Goal: Browse casually: Explore the website without a specific task or goal

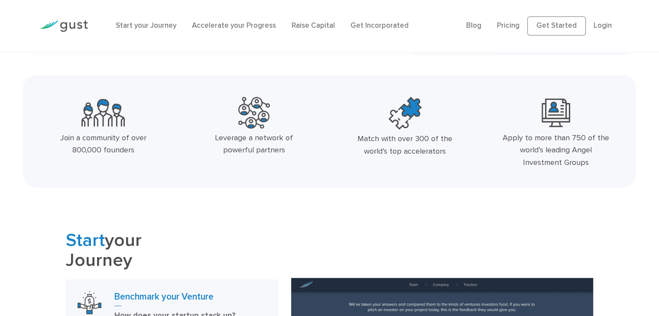
drag, startPoint x: 23, startPoint y: 96, endPoint x: 654, endPoint y: 175, distance: 636.2
click at [651, 175] on div "Join a community of over 800,000 founders Leverage a network of powerful partne…" at bounding box center [329, 131] width 659 height 112
click at [350, 186] on div "Join a community of over 800,000 founders Leverage a network of powerful partne…" at bounding box center [329, 131] width 613 height 112
drag, startPoint x: 52, startPoint y: 116, endPoint x: 604, endPoint y: 166, distance: 554.8
click at [604, 166] on div "Join a community of over 800,000 founders Leverage a network of powerful partne…" at bounding box center [329, 131] width 659 height 112
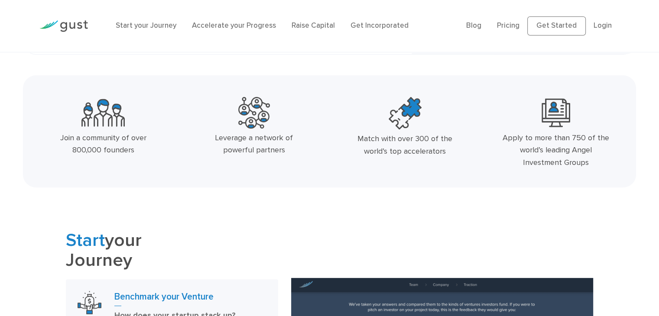
click at [428, 177] on div "Join a community of over 800,000 founders Leverage a network of powerful partne…" at bounding box center [329, 131] width 613 height 112
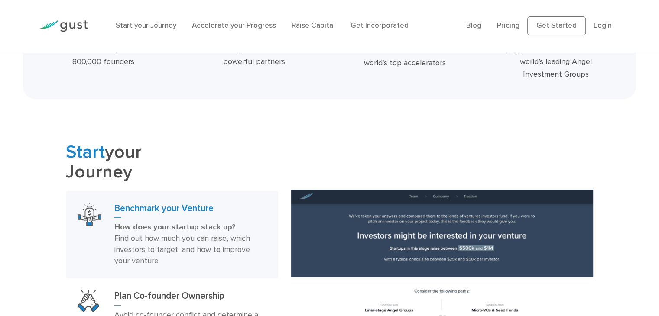
scroll to position [433, 0]
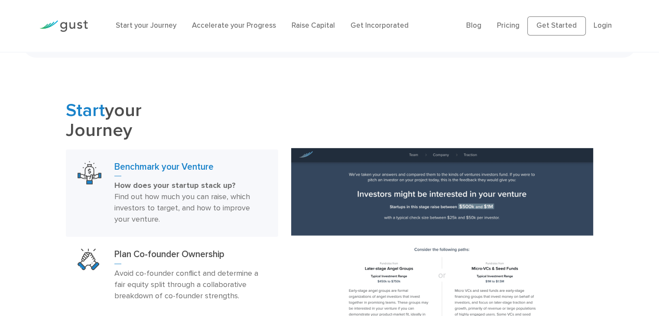
drag, startPoint x: 47, startPoint y: 101, endPoint x: 153, endPoint y: 128, distance: 110.0
click at [152, 129] on div "Start your Journey Benchmark your Venture How does your startup stack up? Find …" at bounding box center [329, 264] width 659 height 326
click at [253, 140] on h2 "Start your Journey" at bounding box center [172, 121] width 212 height 40
drag, startPoint x: 134, startPoint y: 136, endPoint x: 62, endPoint y: 129, distance: 72.2
click at [62, 129] on div "Start your Journey Benchmark your Venture How does your startup stack up? Find …" at bounding box center [171, 264] width 225 height 326
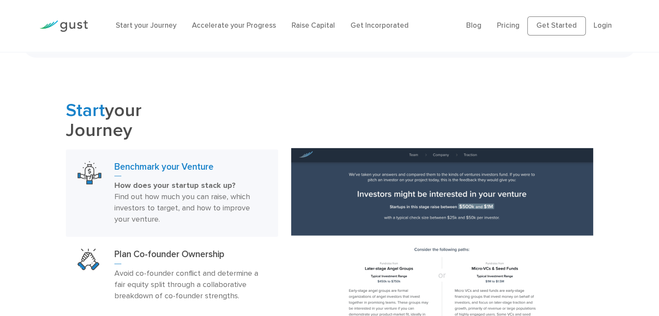
drag, startPoint x: 147, startPoint y: 111, endPoint x: 61, endPoint y: 112, distance: 85.7
click at [61, 112] on div "Start your Journey Benchmark your Venture How does your startup stack up? Find …" at bounding box center [171, 264] width 225 height 326
drag, startPoint x: 61, startPoint y: 112, endPoint x: 139, endPoint y: 123, distance: 79.2
click at [129, 127] on div "Start your Journey Benchmark your Venture How does your startup stack up? Find …" at bounding box center [171, 264] width 225 height 326
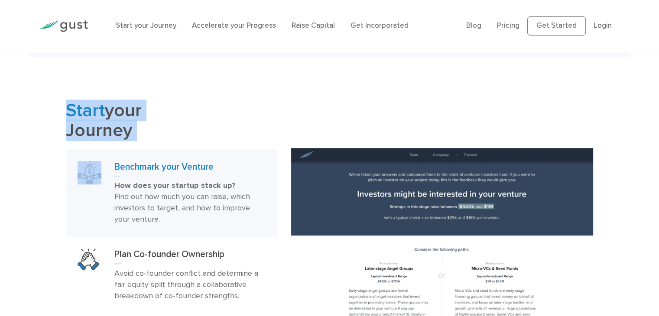
click at [181, 132] on h2 "Start your Journey" at bounding box center [172, 121] width 212 height 40
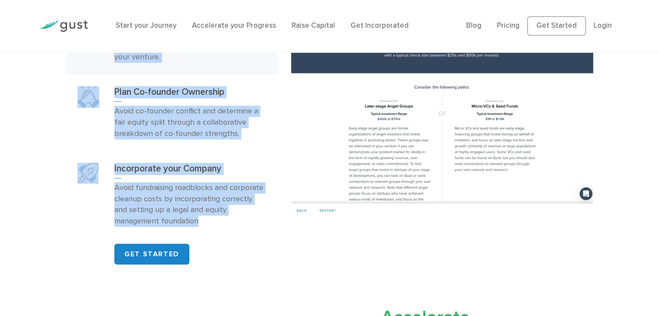
scroll to position [649, 0]
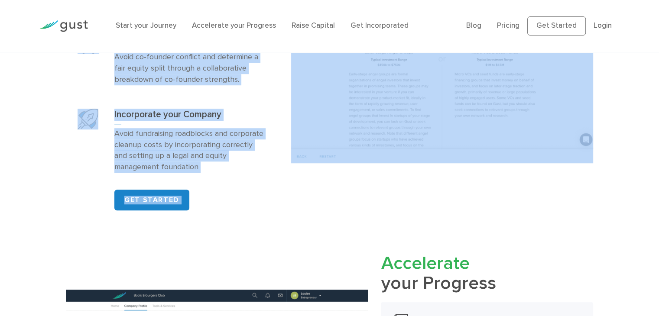
drag, startPoint x: 66, startPoint y: 105, endPoint x: 618, endPoint y: 152, distance: 553.6
click at [618, 152] on div "Start your Journey Benchmark your Venture How does your startup stack up? Find …" at bounding box center [329, 47] width 659 height 326
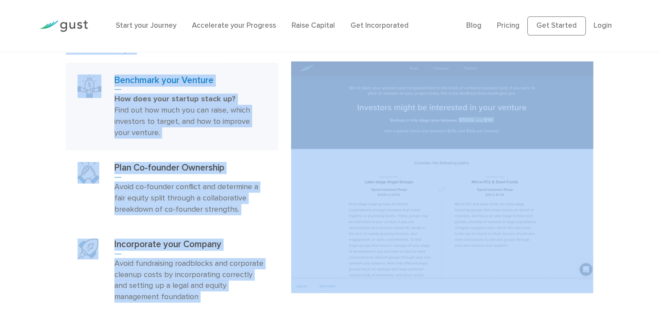
click at [0, 125] on div "Start your Journey Benchmark your Venture How does your startup stack up? Find …" at bounding box center [329, 177] width 659 height 326
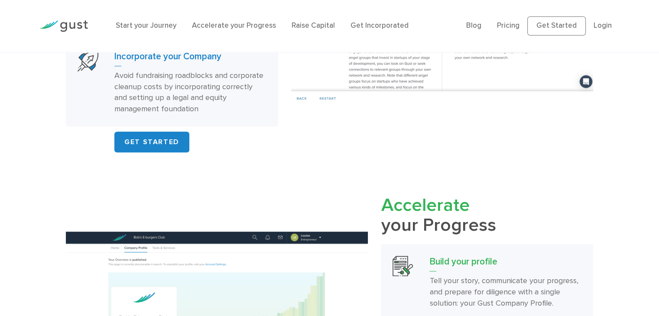
scroll to position [693, 0]
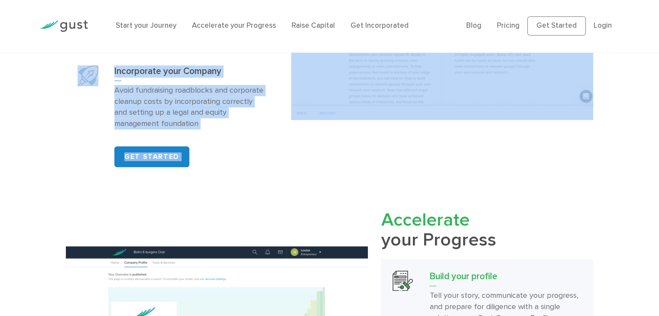
drag, startPoint x: 48, startPoint y: 61, endPoint x: 444, endPoint y: 162, distance: 408.4
click at [371, 156] on div "Start your Journey Benchmark your Venture How does your startup stack up? Find …" at bounding box center [329, 4] width 659 height 326
click at [0, 115] on div "Start your Journey Benchmark your Venture How does your startup stack up? Find …" at bounding box center [329, 4] width 659 height 326
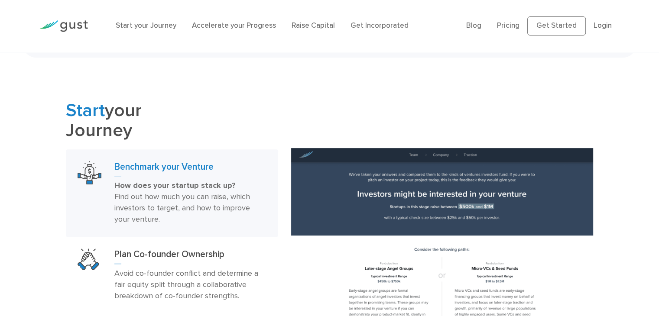
scroll to position [433, 0]
drag, startPoint x: 61, startPoint y: 107, endPoint x: 126, endPoint y: 126, distance: 67.8
click at [126, 126] on div "Start your Journey Benchmark your Venture How does your startup stack up? Find …" at bounding box center [171, 264] width 225 height 326
click at [126, 126] on h2 "Start your Journey" at bounding box center [172, 121] width 212 height 40
drag, startPoint x: 139, startPoint y: 108, endPoint x: 28, endPoint y: 110, distance: 111.3
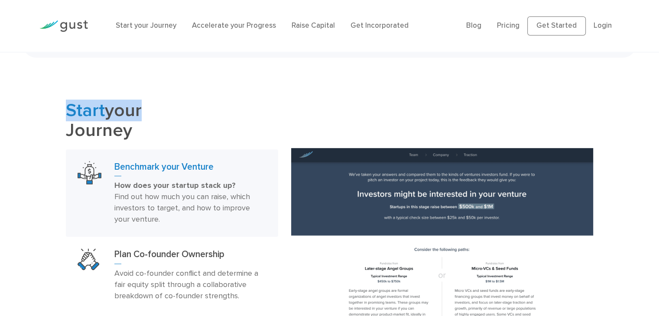
click at [28, 110] on div "Start your Journey Benchmark your Venture How does your startup stack up? Find …" at bounding box center [329, 264] width 659 height 326
drag, startPoint x: 54, startPoint y: 107, endPoint x: 151, endPoint y: 102, distance: 97.1
click at [151, 102] on div "Start your Journey Benchmark your Venture How does your startup stack up? Find …" at bounding box center [329, 264] width 659 height 326
drag, startPoint x: 126, startPoint y: 134, endPoint x: 50, endPoint y: 103, distance: 82.3
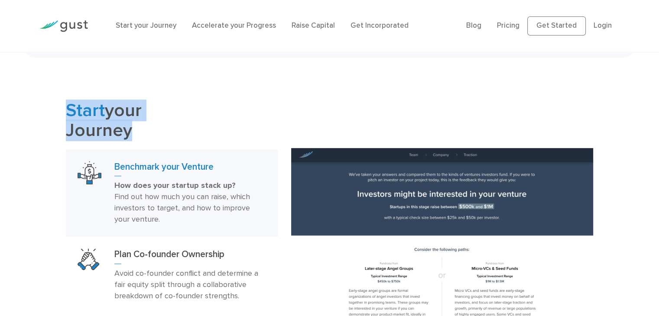
click at [48, 103] on div "Start your Journey Benchmark your Venture How does your startup stack up? Find …" at bounding box center [329, 264] width 659 height 326
click at [50, 103] on div "Start your Journey Benchmark your Venture How does your startup stack up? Find …" at bounding box center [329, 264] width 659 height 326
drag, startPoint x: 138, startPoint y: 136, endPoint x: 71, endPoint y: 111, distance: 72.1
click at [61, 110] on div "Start your Journey Benchmark your Venture How does your startup stack up? Find …" at bounding box center [171, 264] width 225 height 326
click at [151, 111] on h2 "Start your Journey" at bounding box center [172, 121] width 212 height 40
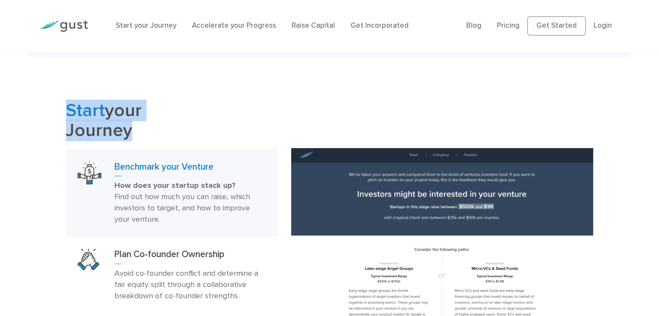
drag, startPoint x: 142, startPoint y: 111, endPoint x: 61, endPoint y: 105, distance: 80.8
click at [61, 105] on div "Start your Journey Benchmark your Venture How does your startup stack up? Find …" at bounding box center [171, 264] width 225 height 326
drag, startPoint x: 68, startPoint y: 111, endPoint x: 108, endPoint y: 124, distance: 42.2
click at [107, 124] on div "Start your Journey Benchmark your Venture How does your startup stack up? Find …" at bounding box center [171, 264] width 225 height 326
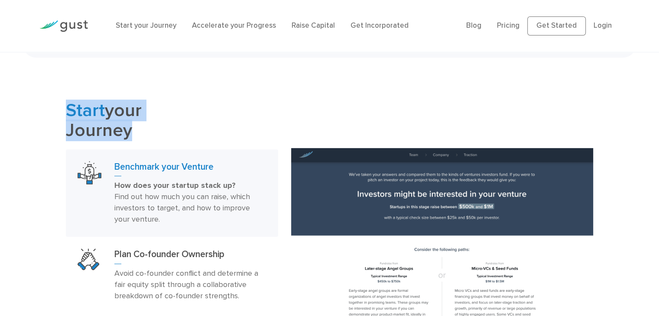
click at [108, 124] on h2 "Start your Journey" at bounding box center [172, 121] width 212 height 40
drag, startPoint x: 88, startPoint y: 131, endPoint x: 60, endPoint y: 111, distance: 34.5
click at [61, 113] on div "Start your Journey Benchmark your Venture How does your startup stack up? Find …" at bounding box center [171, 264] width 225 height 326
click at [173, 136] on h2 "Start your Journey" at bounding box center [172, 121] width 212 height 40
drag, startPoint x: 126, startPoint y: 130, endPoint x: 54, endPoint y: 115, distance: 74.0
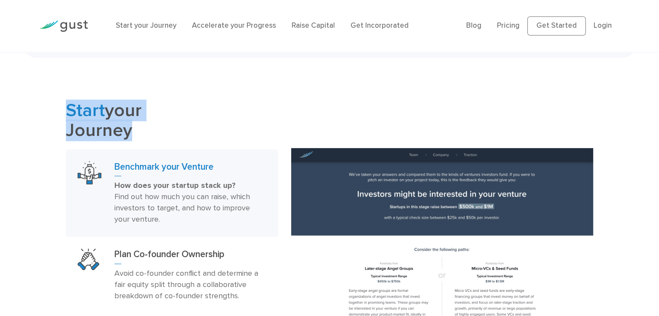
click at [59, 111] on div "Start your Journey Benchmark your Venture How does your startup stack up? Find …" at bounding box center [329, 264] width 659 height 326
click at [165, 136] on h2 "Start your Journey" at bounding box center [172, 121] width 212 height 40
drag, startPoint x: 149, startPoint y: 110, endPoint x: 64, endPoint y: 107, distance: 84.9
click at [66, 107] on h2 "Start your Journey" at bounding box center [172, 121] width 212 height 40
click at [63, 108] on div "Start your Journey Benchmark your Venture How does your startup stack up? Find …" at bounding box center [171, 264] width 225 height 326
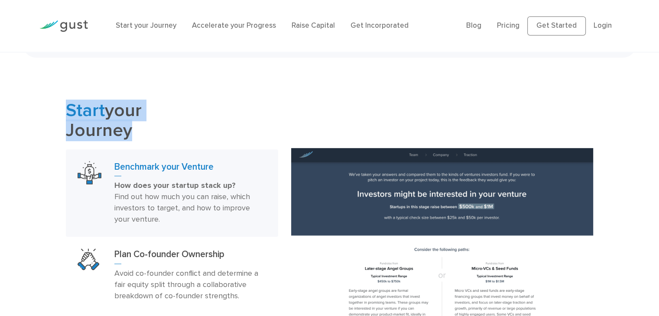
drag, startPoint x: 133, startPoint y: 131, endPoint x: 61, endPoint y: 110, distance: 75.8
click at [65, 107] on div "Start your Journey Benchmark your Venture How does your startup stack up? Find …" at bounding box center [171, 264] width 225 height 326
click at [236, 139] on h2 "Start your Journey" at bounding box center [172, 121] width 212 height 40
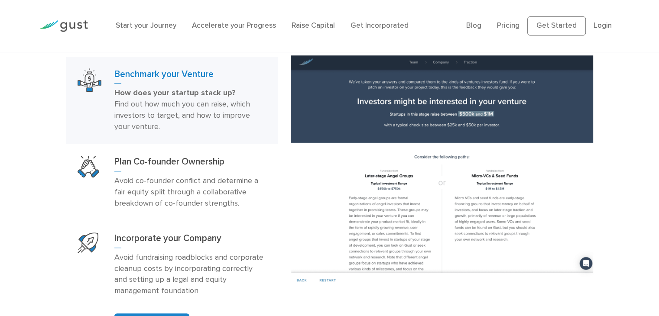
scroll to position [476, 0]
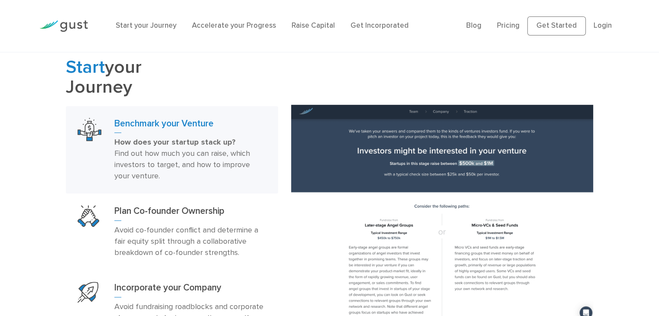
click at [259, 59] on h2 "Start your Journey" at bounding box center [172, 78] width 212 height 40
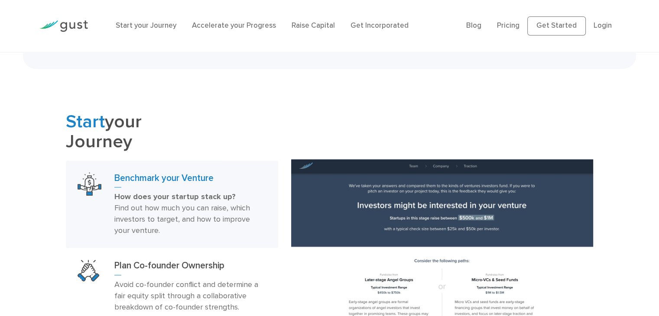
scroll to position [303, 0]
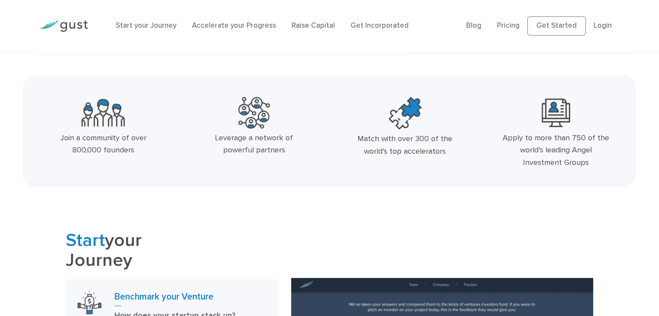
drag, startPoint x: 16, startPoint y: 106, endPoint x: 659, endPoint y: 171, distance: 647.1
click at [488, 177] on div "Join a community of over 800,000 founders Leverage a network of powerful partne…" at bounding box center [329, 131] width 613 height 112
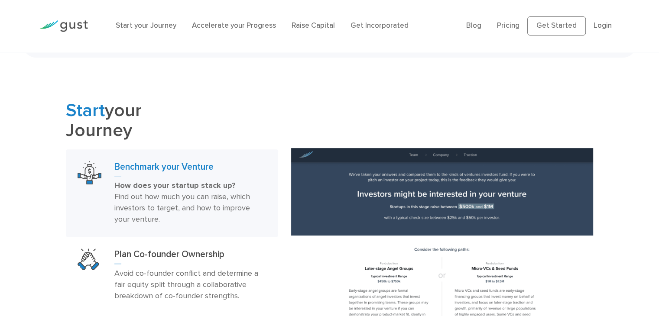
drag, startPoint x: 15, startPoint y: 90, endPoint x: 148, endPoint y: 124, distance: 137.3
click at [149, 124] on h2 "Start your Journey" at bounding box center [172, 121] width 212 height 40
click at [140, 108] on h2 "Start your Journey" at bounding box center [172, 121] width 212 height 40
drag, startPoint x: 149, startPoint y: 110, endPoint x: 68, endPoint y: 103, distance: 80.9
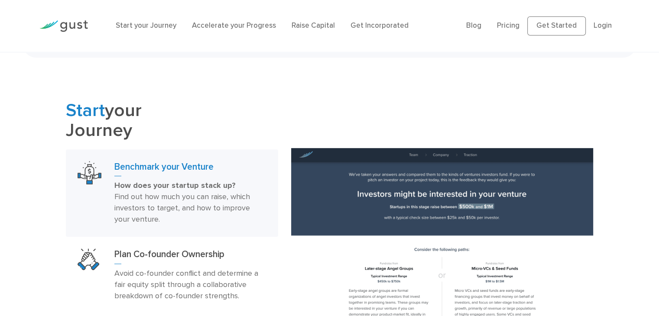
click at [69, 103] on h2 "Start your Journey" at bounding box center [172, 121] width 212 height 40
click at [68, 103] on span "Start" at bounding box center [85, 111] width 39 height 22
drag, startPoint x: 68, startPoint y: 104, endPoint x: 133, endPoint y: 127, distance: 69.4
click at [132, 127] on h2 "Start your Journey" at bounding box center [172, 121] width 212 height 40
click at [133, 127] on h2 "Start your Journey" at bounding box center [172, 121] width 212 height 40
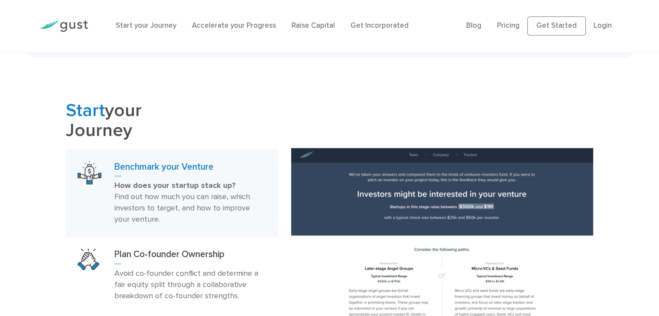
drag, startPoint x: 142, startPoint y: 112, endPoint x: 52, endPoint y: 108, distance: 90.2
click at [52, 108] on div "Start your Journey Benchmark your Venture How does your startup stack up? Find …" at bounding box center [329, 264] width 659 height 326
drag, startPoint x: 129, startPoint y: 128, endPoint x: 66, endPoint y: 113, distance: 65.5
click at [66, 113] on h2 "Start your Journey" at bounding box center [172, 121] width 212 height 40
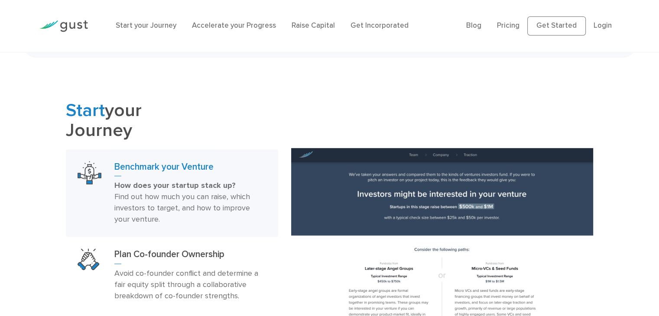
click at [113, 113] on h2 "Start your Journey" at bounding box center [172, 121] width 212 height 40
drag, startPoint x: 117, startPoint y: 133, endPoint x: 110, endPoint y: 132, distance: 6.6
click at [110, 132] on h2 "Start your Journey" at bounding box center [172, 121] width 212 height 40
drag, startPoint x: 132, startPoint y: 132, endPoint x: 64, endPoint y: 108, distance: 72.0
click at [58, 109] on div "Start your Journey Benchmark your Venture How does your startup stack up? Find …" at bounding box center [329, 264] width 659 height 326
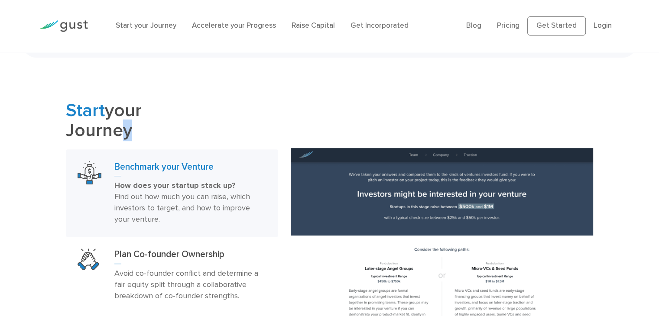
click at [290, 120] on div "Start your Journey Benchmark your Venture How does your startup stack up? Find …" at bounding box center [329, 264] width 540 height 326
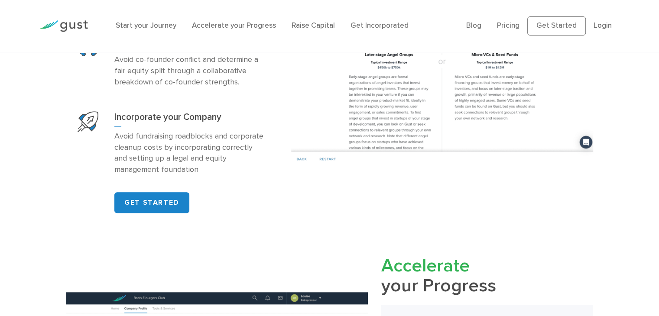
scroll to position [693, 0]
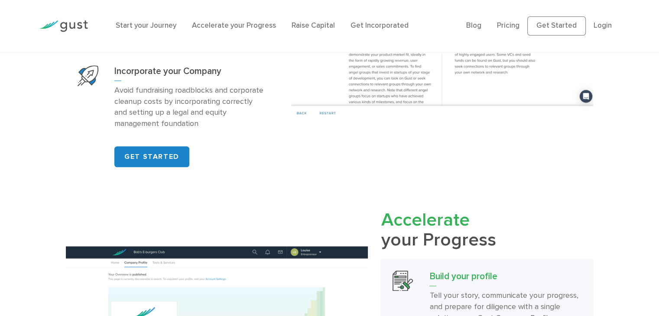
drag, startPoint x: 386, startPoint y: 214, endPoint x: 499, endPoint y: 247, distance: 118.1
click at [499, 247] on h2 "Accelerate your Progress" at bounding box center [487, 230] width 212 height 40
click at [501, 246] on h2 "Accelerate your Progress" at bounding box center [487, 230] width 212 height 40
drag, startPoint x: 444, startPoint y: 234, endPoint x: 380, endPoint y: 221, distance: 65.0
click at [384, 224] on h2 "Accelerate your Progress" at bounding box center [487, 230] width 212 height 40
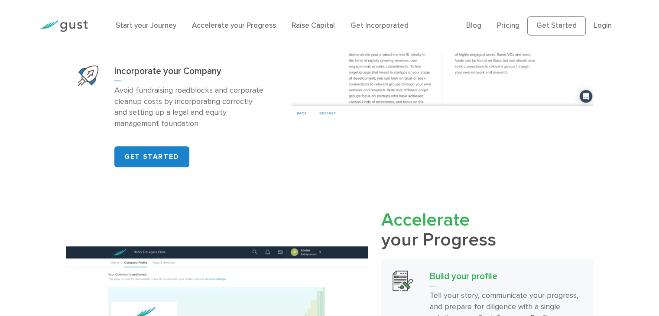
click at [478, 224] on h2 "Accelerate your Progress" at bounding box center [487, 230] width 212 height 40
click at [391, 220] on span "Accelerate" at bounding box center [425, 220] width 88 height 22
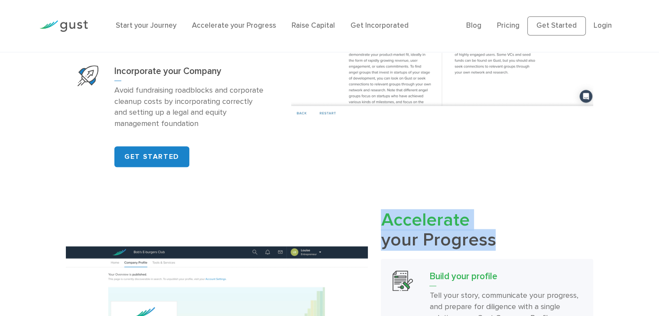
drag, startPoint x: 409, startPoint y: 223, endPoint x: 488, endPoint y: 234, distance: 80.5
click at [489, 234] on h2 "Accelerate your Progress" at bounding box center [487, 230] width 212 height 40
drag, startPoint x: 491, startPoint y: 236, endPoint x: 357, endPoint y: 216, distance: 135.3
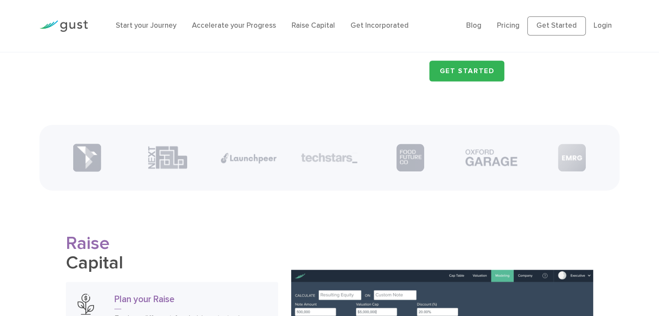
scroll to position [1169, 0]
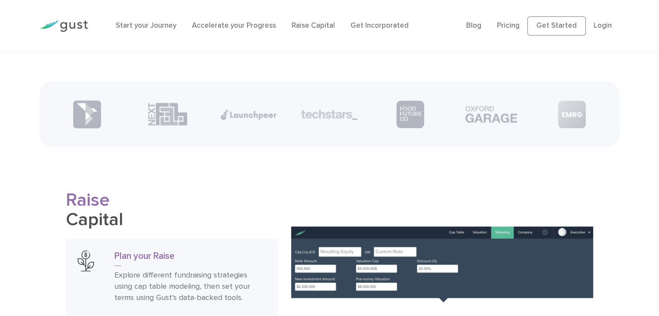
drag, startPoint x: 60, startPoint y: 212, endPoint x: 139, endPoint y: 223, distance: 80.0
click at [139, 222] on h2 "Raise Capital" at bounding box center [172, 211] width 212 height 40
click at [149, 196] on h2 "Raise Capital" at bounding box center [172, 211] width 212 height 40
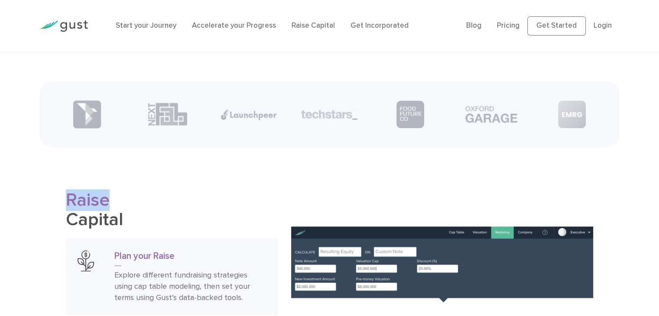
drag, startPoint x: 105, startPoint y: 194, endPoint x: 43, endPoint y: 196, distance: 62.4
drag, startPoint x: 85, startPoint y: 208, endPoint x: 133, endPoint y: 220, distance: 49.9
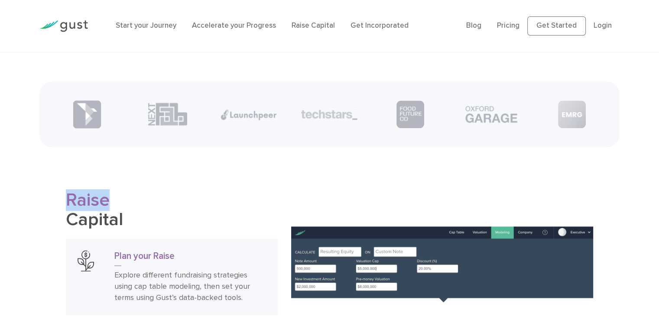
click at [133, 220] on h2 "Raise Capital" at bounding box center [172, 211] width 212 height 40
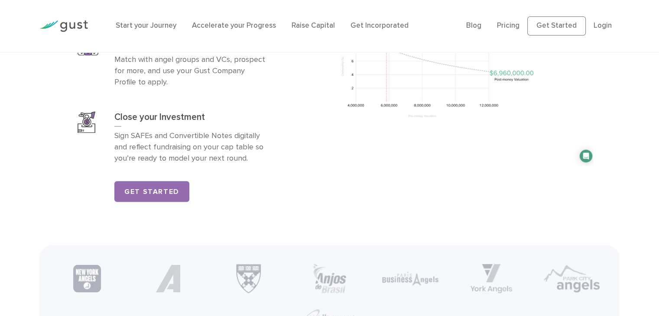
scroll to position [1645, 0]
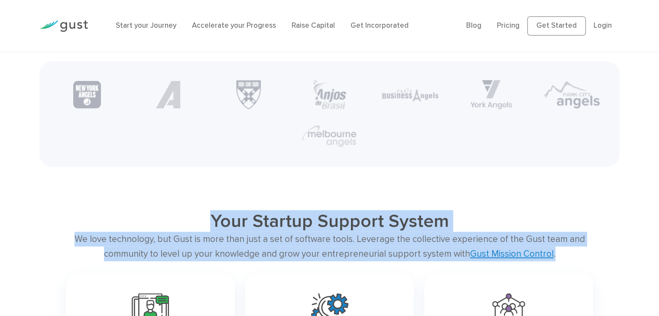
drag, startPoint x: 196, startPoint y: 191, endPoint x: 602, endPoint y: 260, distance: 411.4
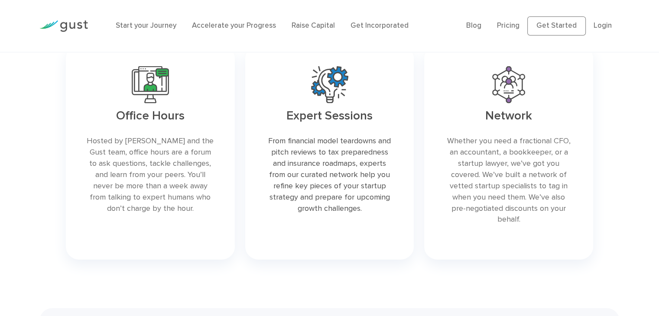
scroll to position [1862, 0]
